Goal: Communication & Community: Answer question/provide support

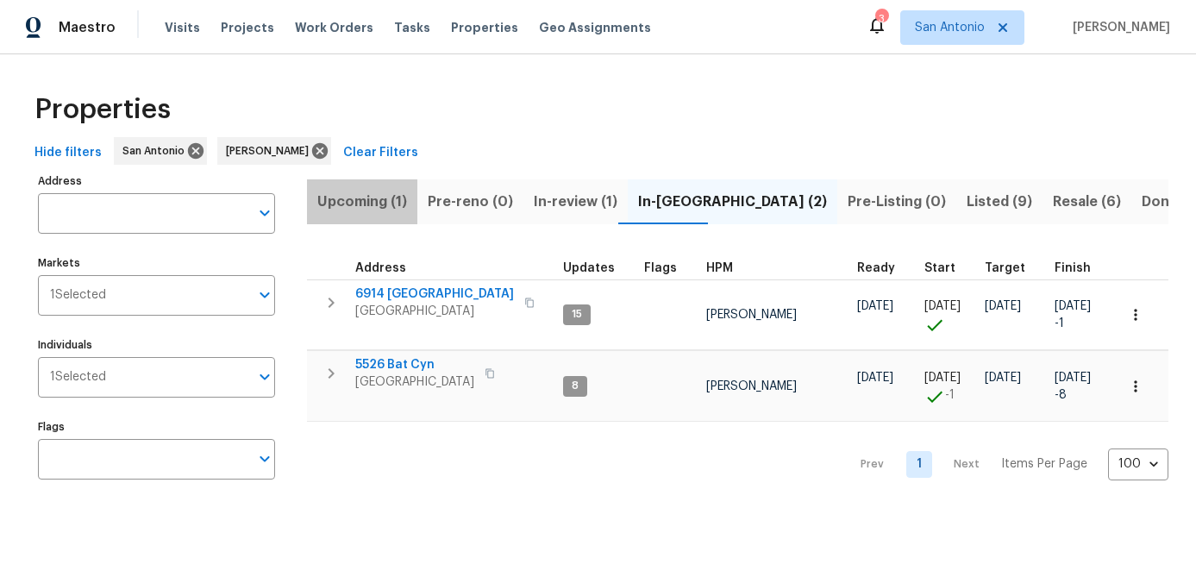
click at [361, 202] on span "Upcoming (1)" at bounding box center [362, 202] width 90 height 24
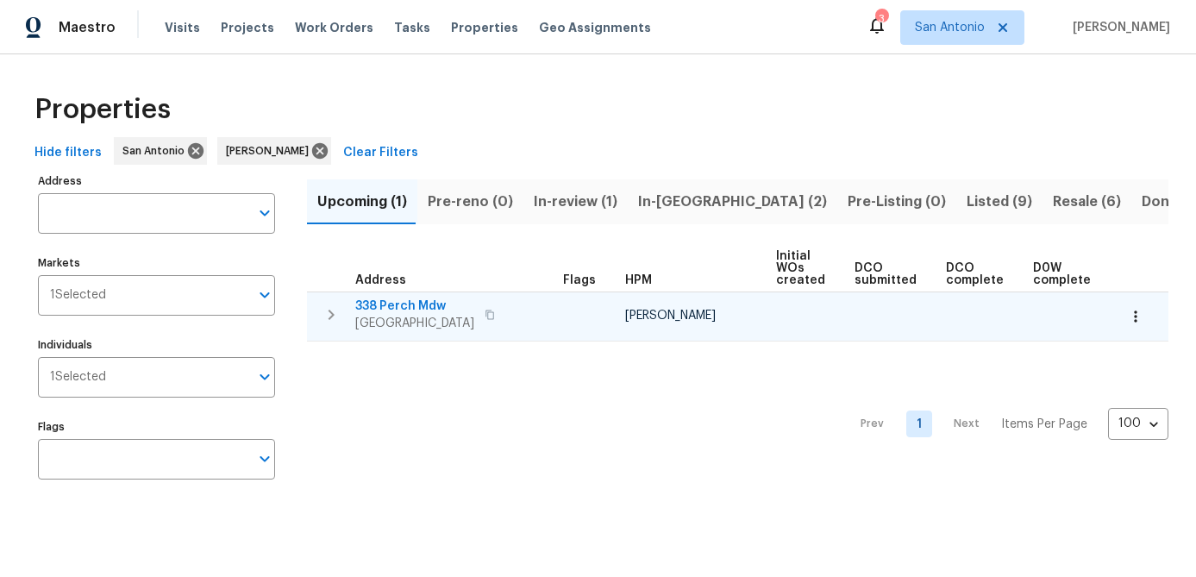
click at [385, 304] on span "338 Perch Mdw" at bounding box center [414, 306] width 119 height 17
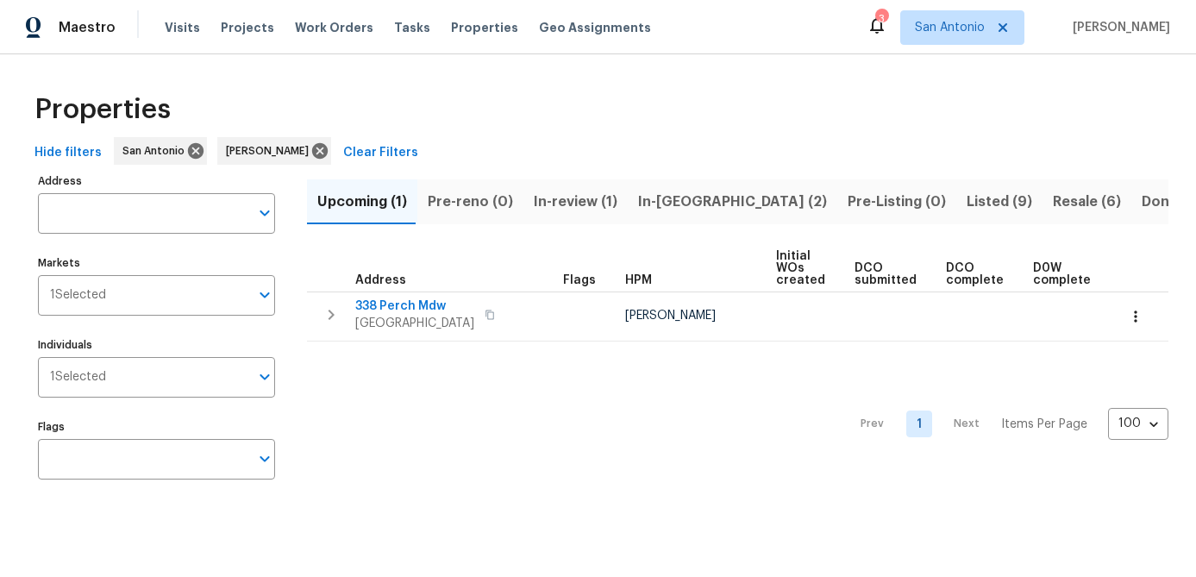
click at [572, 204] on span "In-review (1)" at bounding box center [576, 202] width 84 height 24
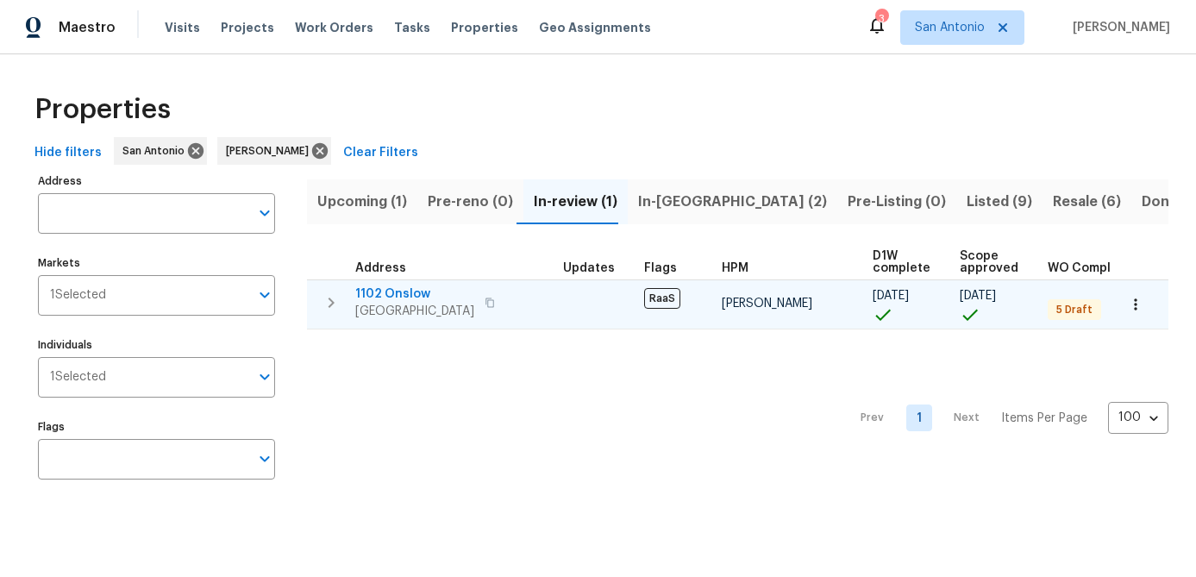
click at [399, 309] on span "San Antonio, TX 78202" at bounding box center [414, 311] width 119 height 17
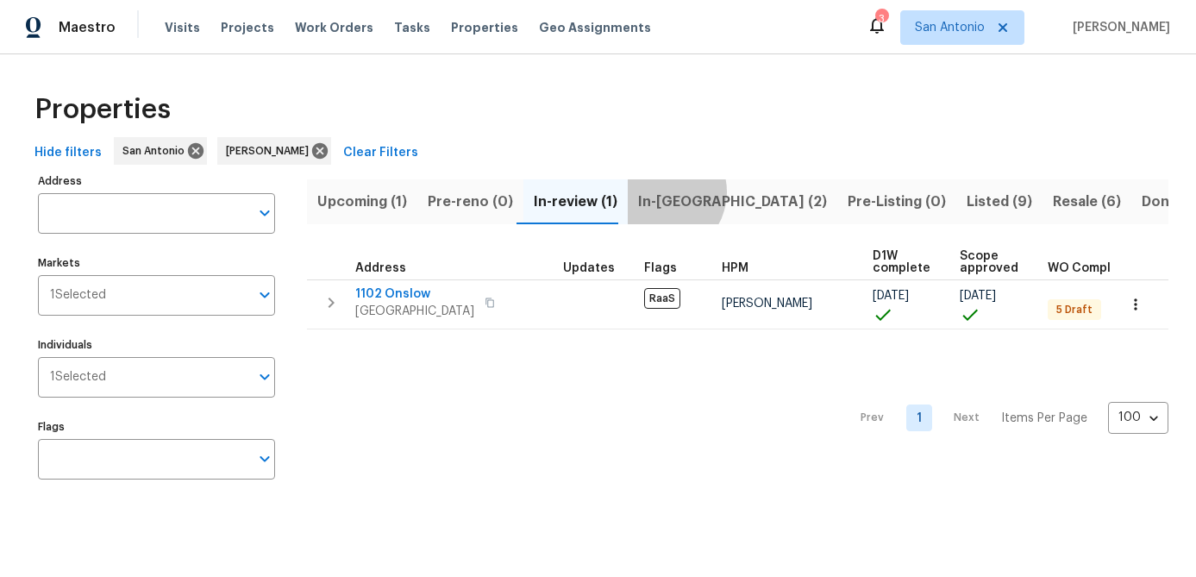
click at [650, 191] on span "In-reno (2)" at bounding box center [732, 202] width 189 height 24
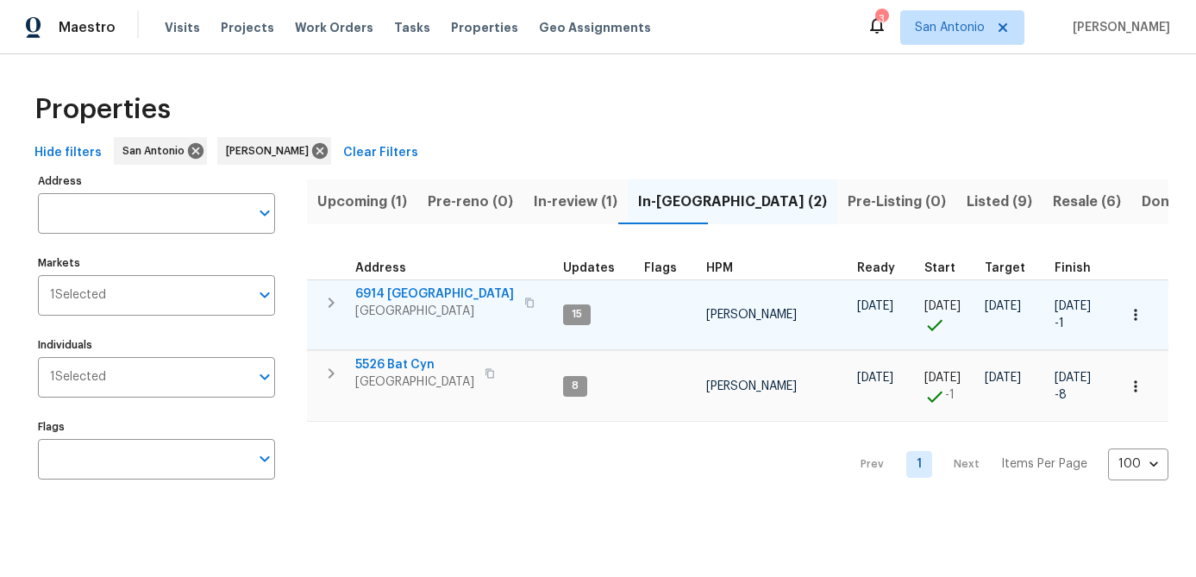
click at [421, 298] on span "6914 [GEOGRAPHIC_DATA]" at bounding box center [434, 293] width 159 height 17
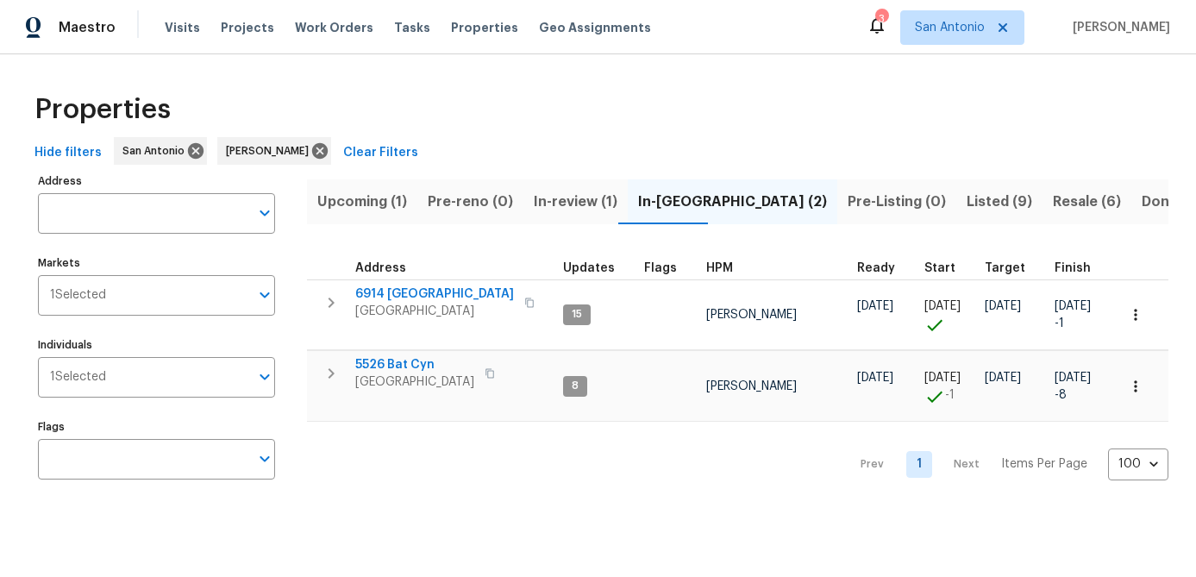
click at [967, 205] on span "Listed (9)" at bounding box center [1000, 202] width 66 height 24
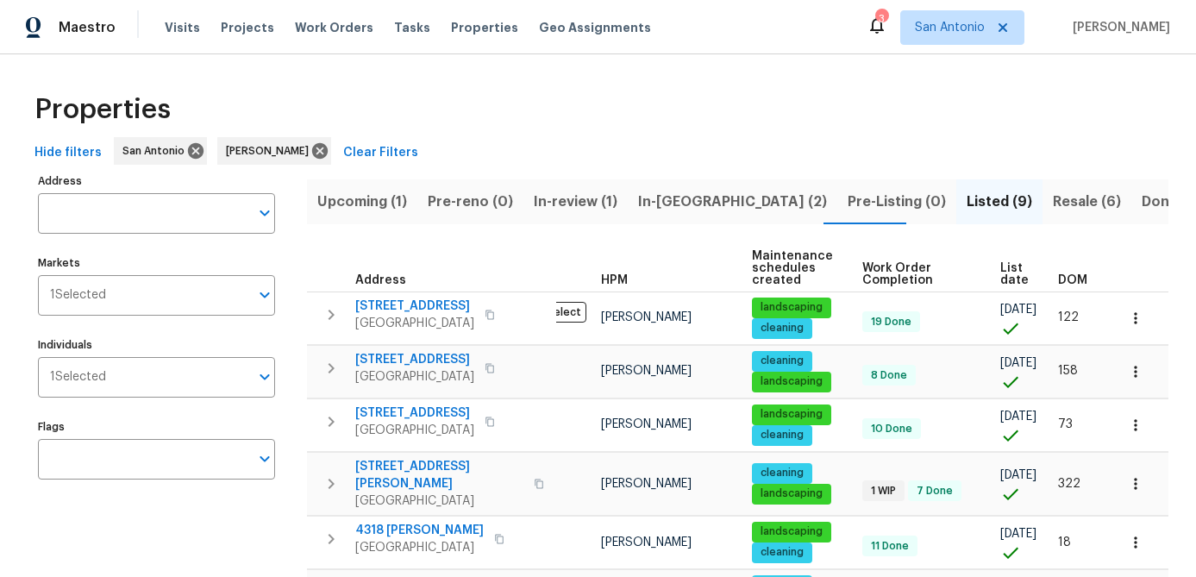
click at [1000, 271] on span "List date" at bounding box center [1014, 274] width 28 height 24
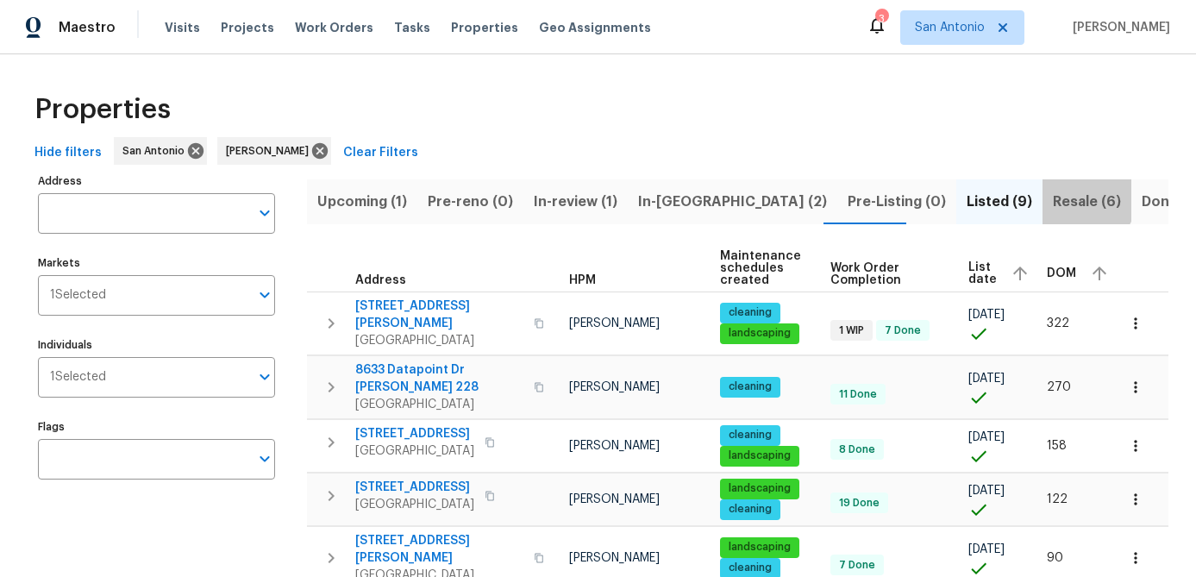
click at [1053, 194] on span "Resale (6)" at bounding box center [1087, 202] width 68 height 24
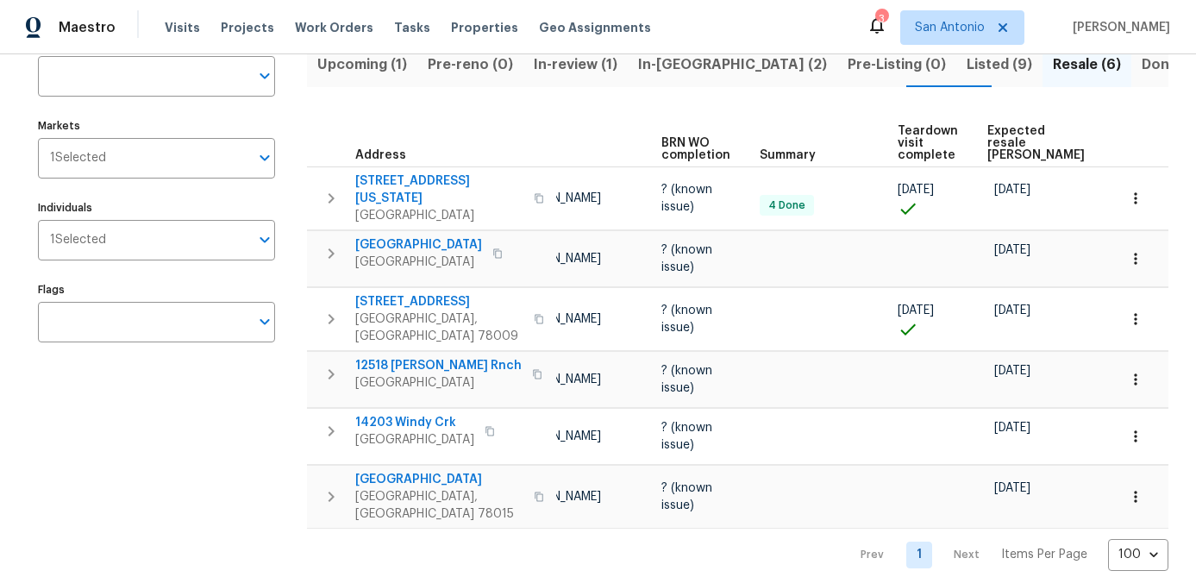
scroll to position [0, 148]
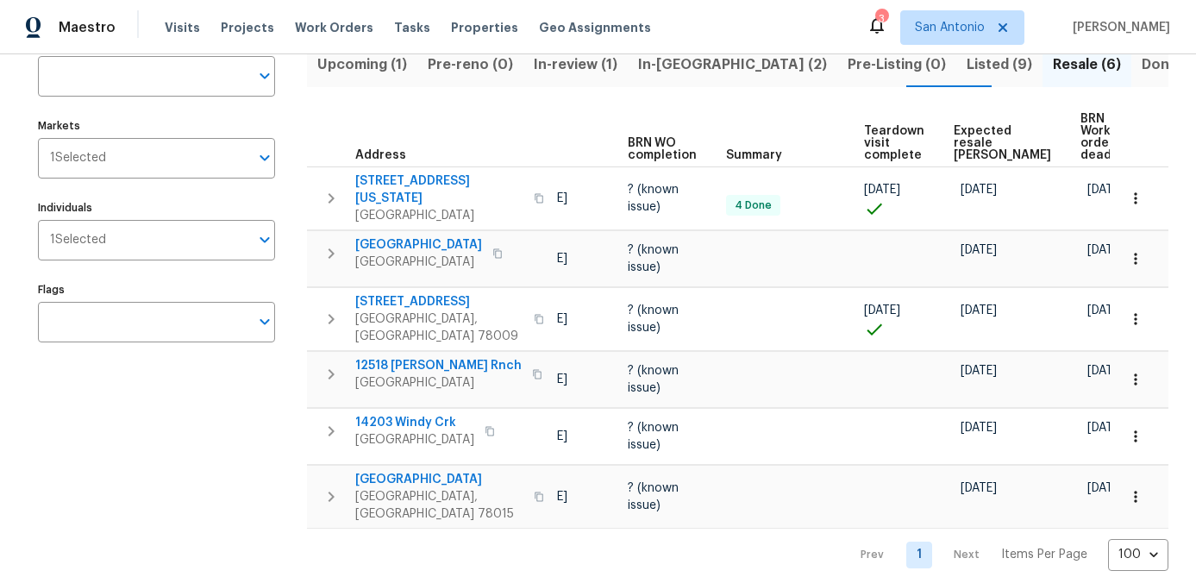
click at [954, 150] on span "Expected resale COE" at bounding box center [1002, 143] width 97 height 36
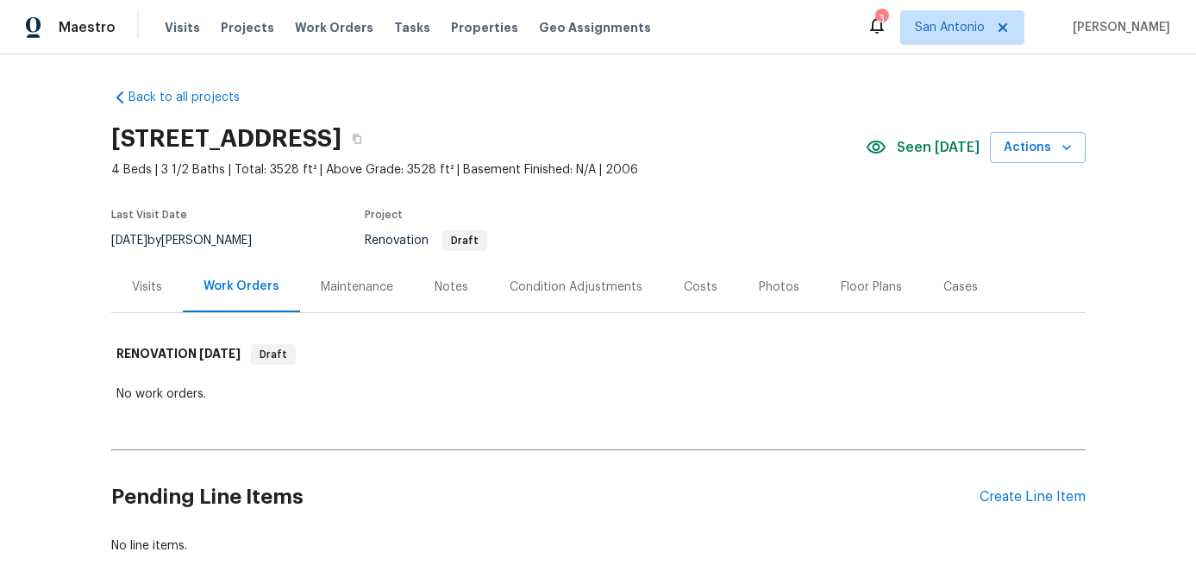
click at [445, 279] on div "Notes" at bounding box center [452, 287] width 34 height 17
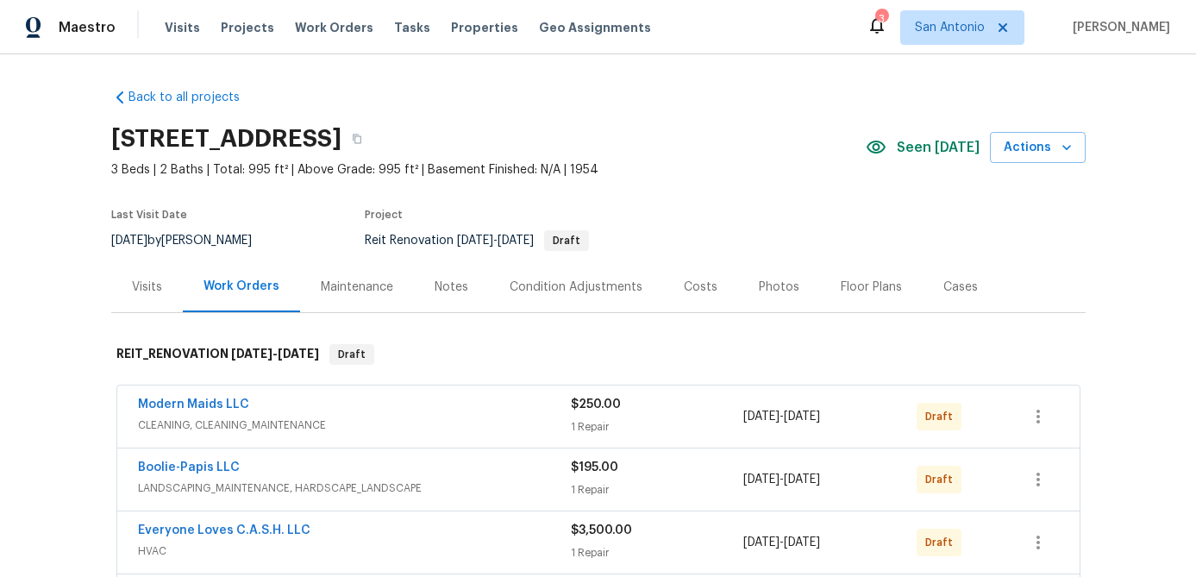
scroll to position [14, 0]
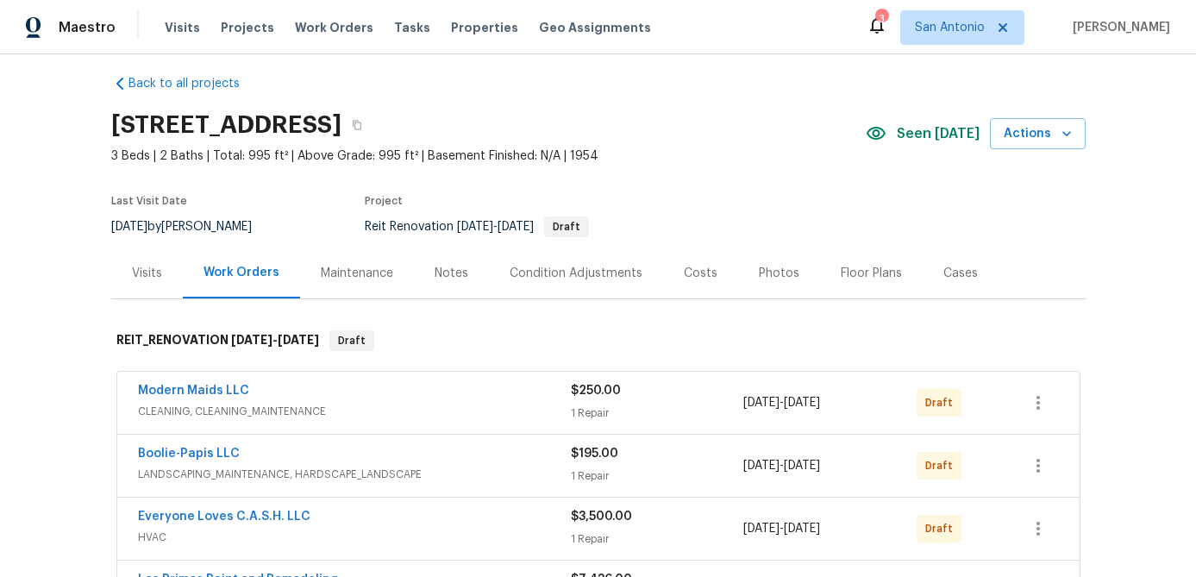
click at [454, 273] on div "Notes" at bounding box center [452, 273] width 34 height 17
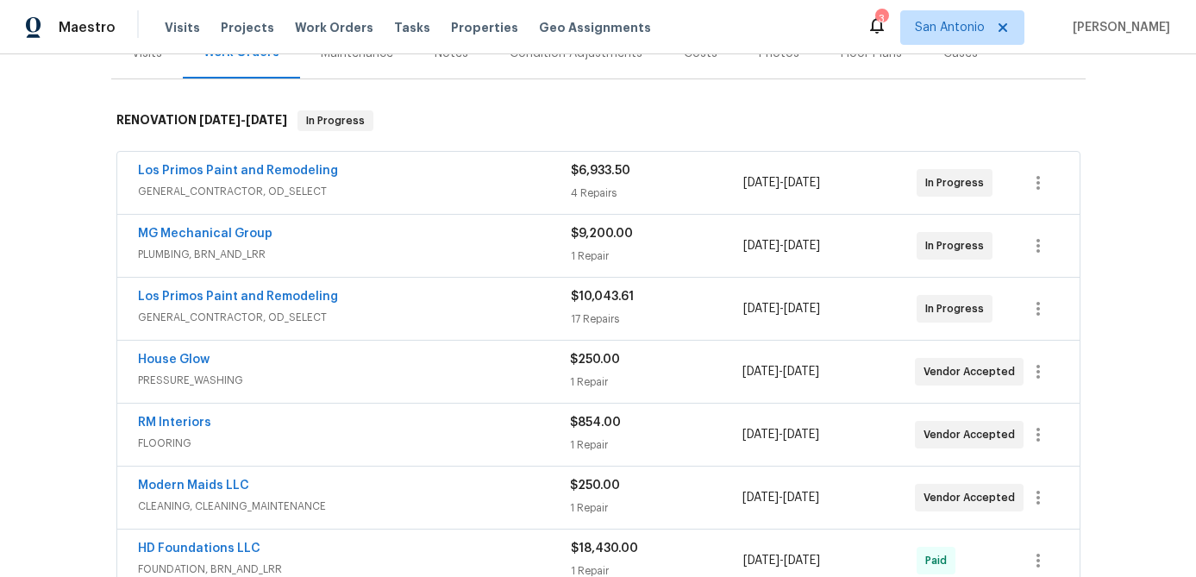
scroll to position [340, 0]
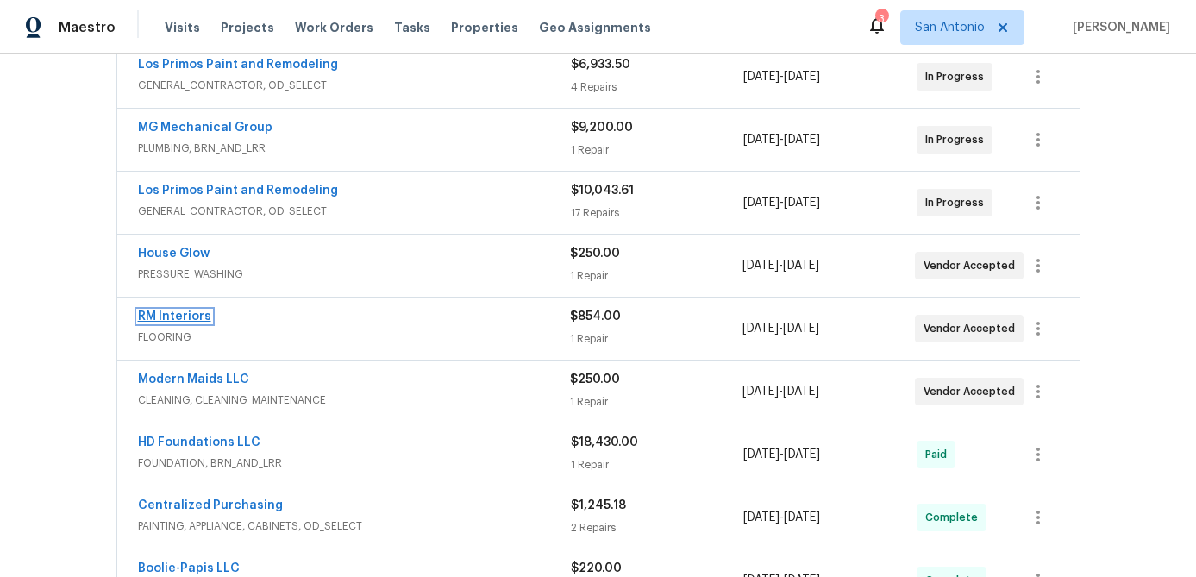
click at [193, 317] on link "RM Interiors" at bounding box center [174, 316] width 73 height 12
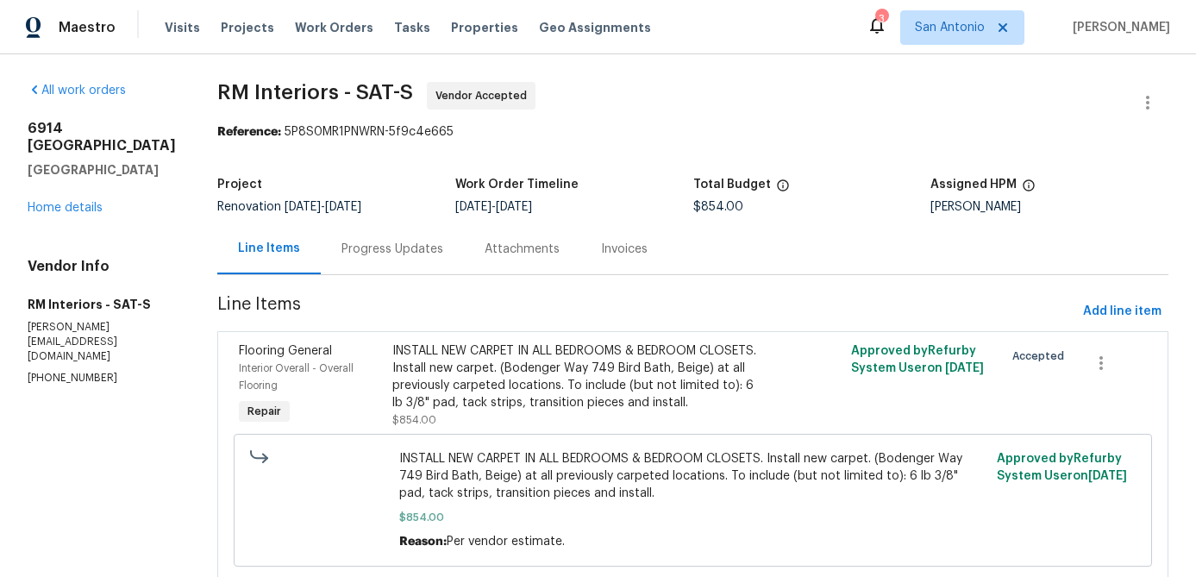
scroll to position [25, 0]
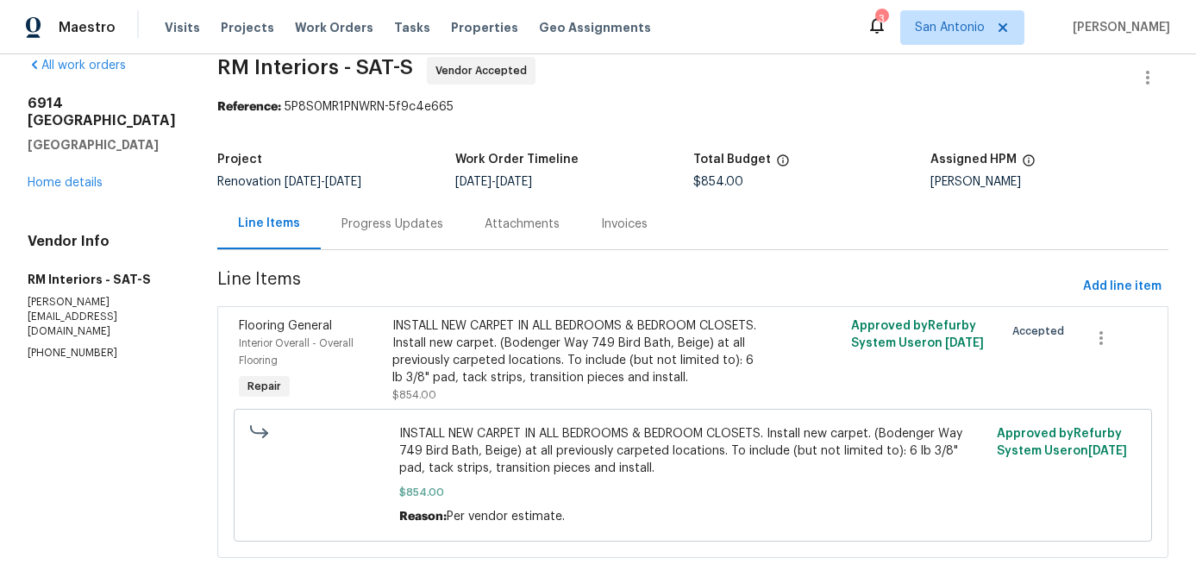
click at [373, 229] on div "Progress Updates" at bounding box center [393, 224] width 102 height 17
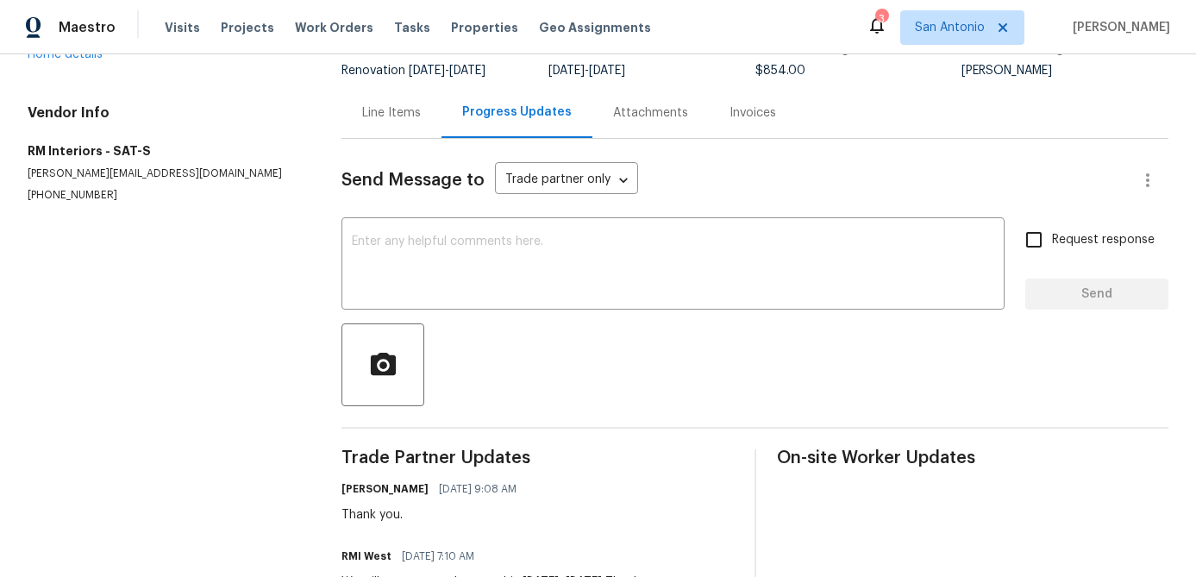
scroll to position [60, 0]
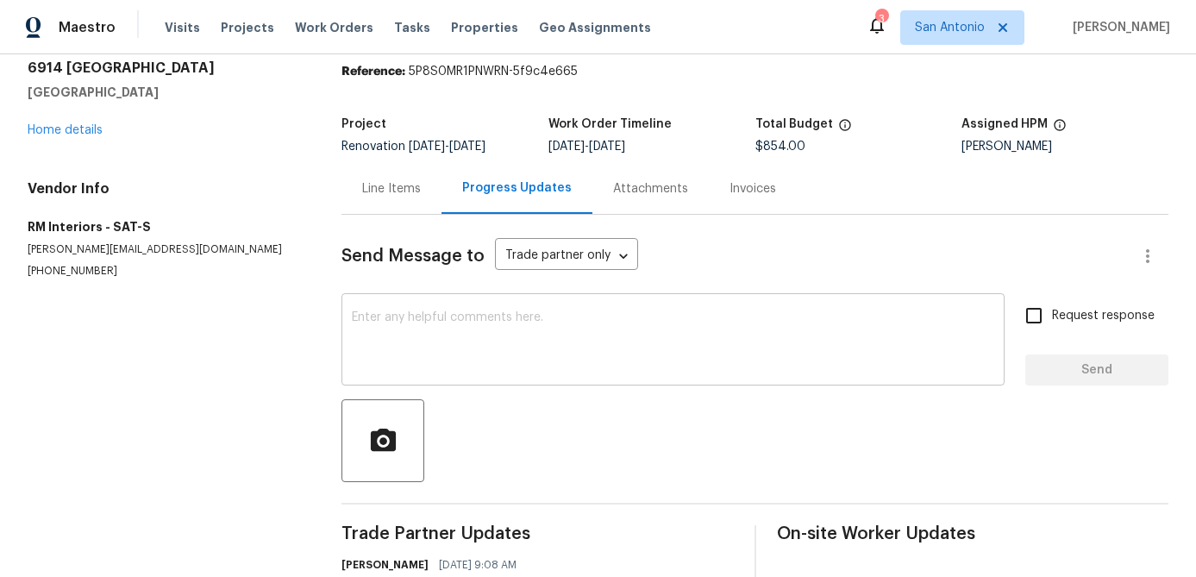
click at [431, 319] on textarea at bounding box center [673, 341] width 643 height 60
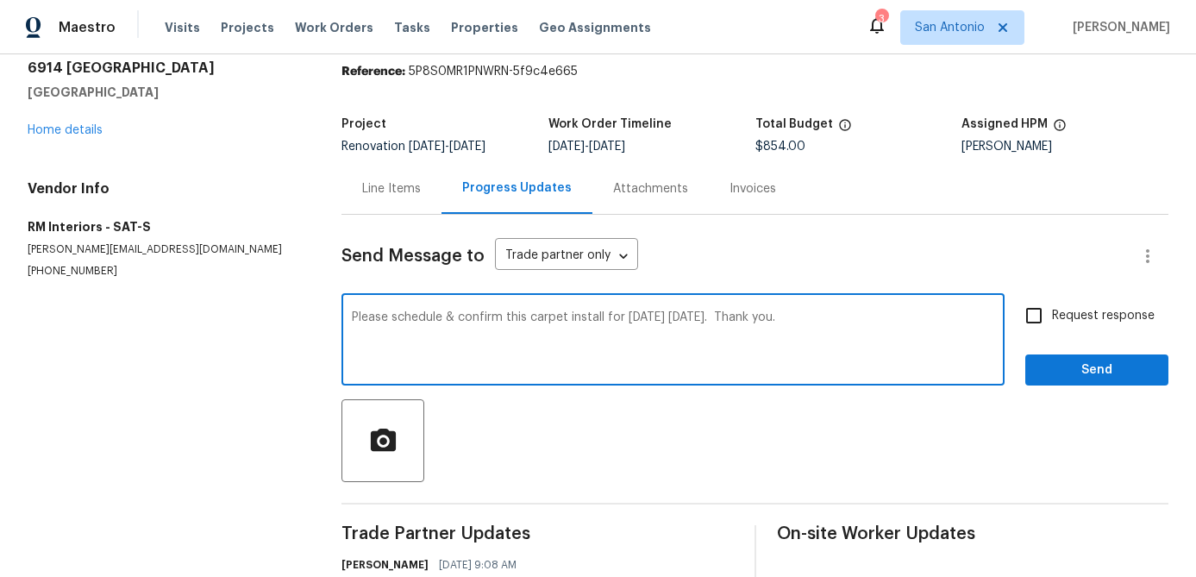
type textarea "Please schedule & confirm this carpet install for [DATE] [DATE]. Thank you."
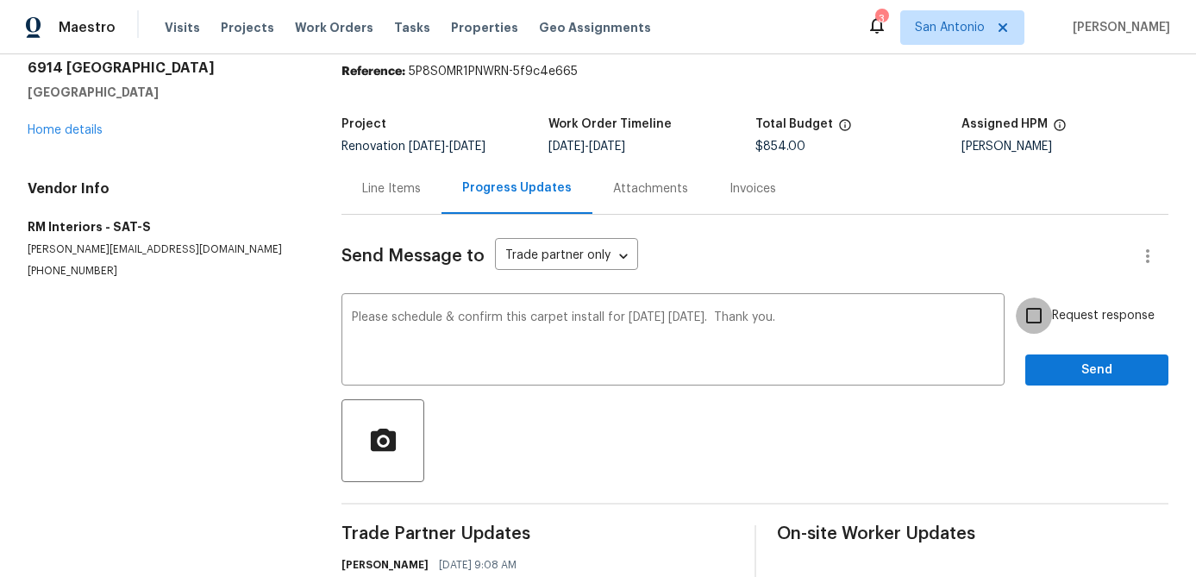
click at [1035, 319] on input "Request response" at bounding box center [1034, 316] width 36 height 36
checkbox input "true"
click at [1077, 361] on span "Send" at bounding box center [1097, 371] width 116 height 22
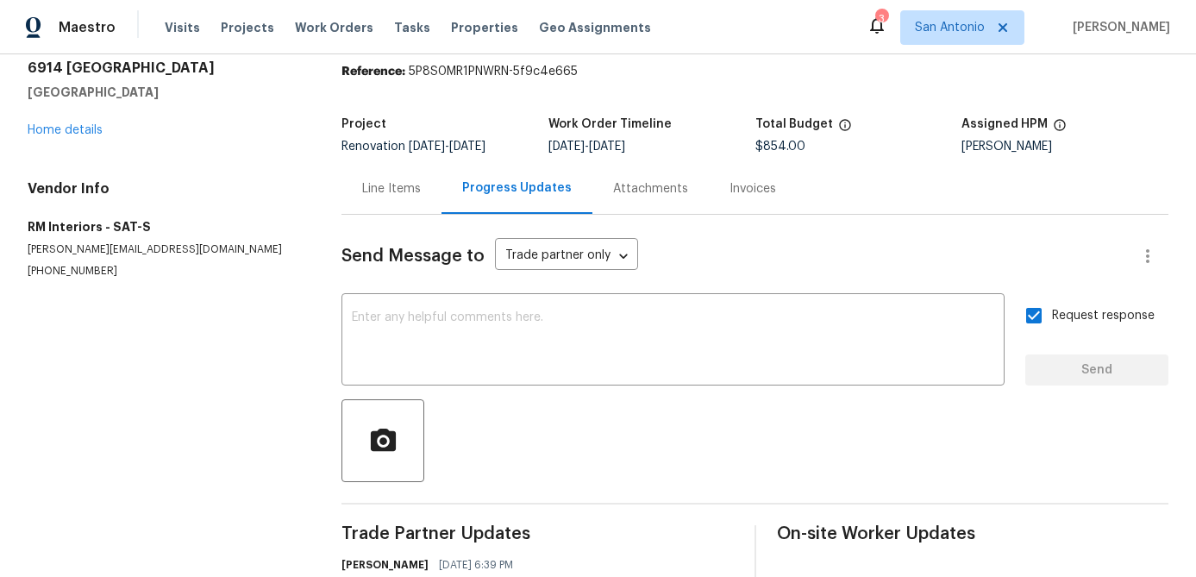
click at [47, 137] on div "[STREET_ADDRESS] Home details" at bounding box center [164, 99] width 273 height 79
click at [53, 130] on link "Home details" at bounding box center [65, 130] width 75 height 12
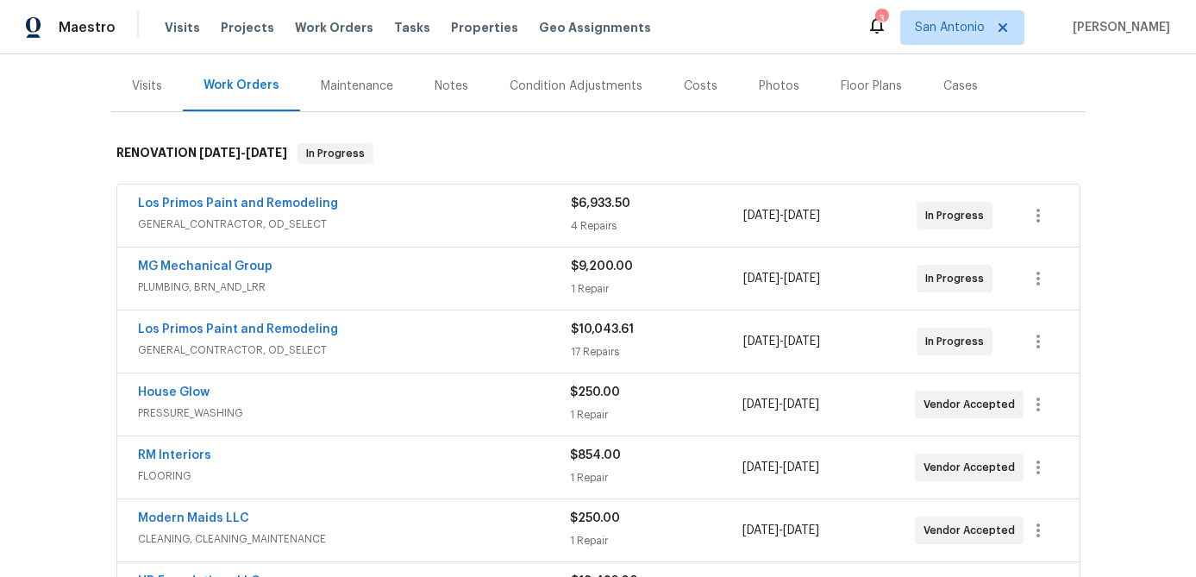
scroll to position [213, 0]
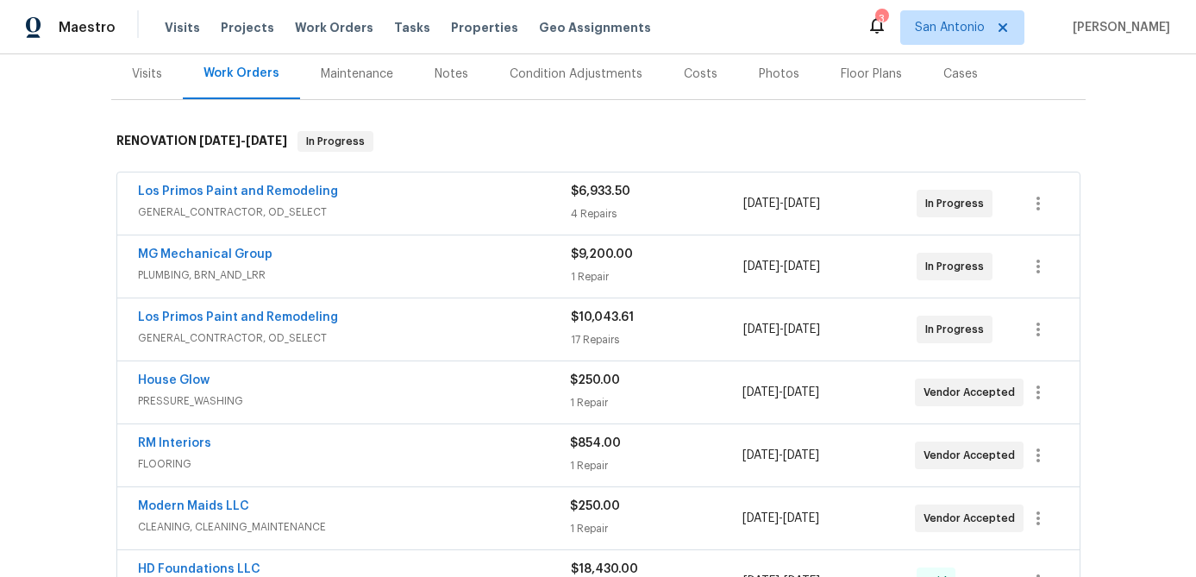
click at [448, 76] on div "Notes" at bounding box center [452, 74] width 34 height 17
